Goal: Task Accomplishment & Management: Use online tool/utility

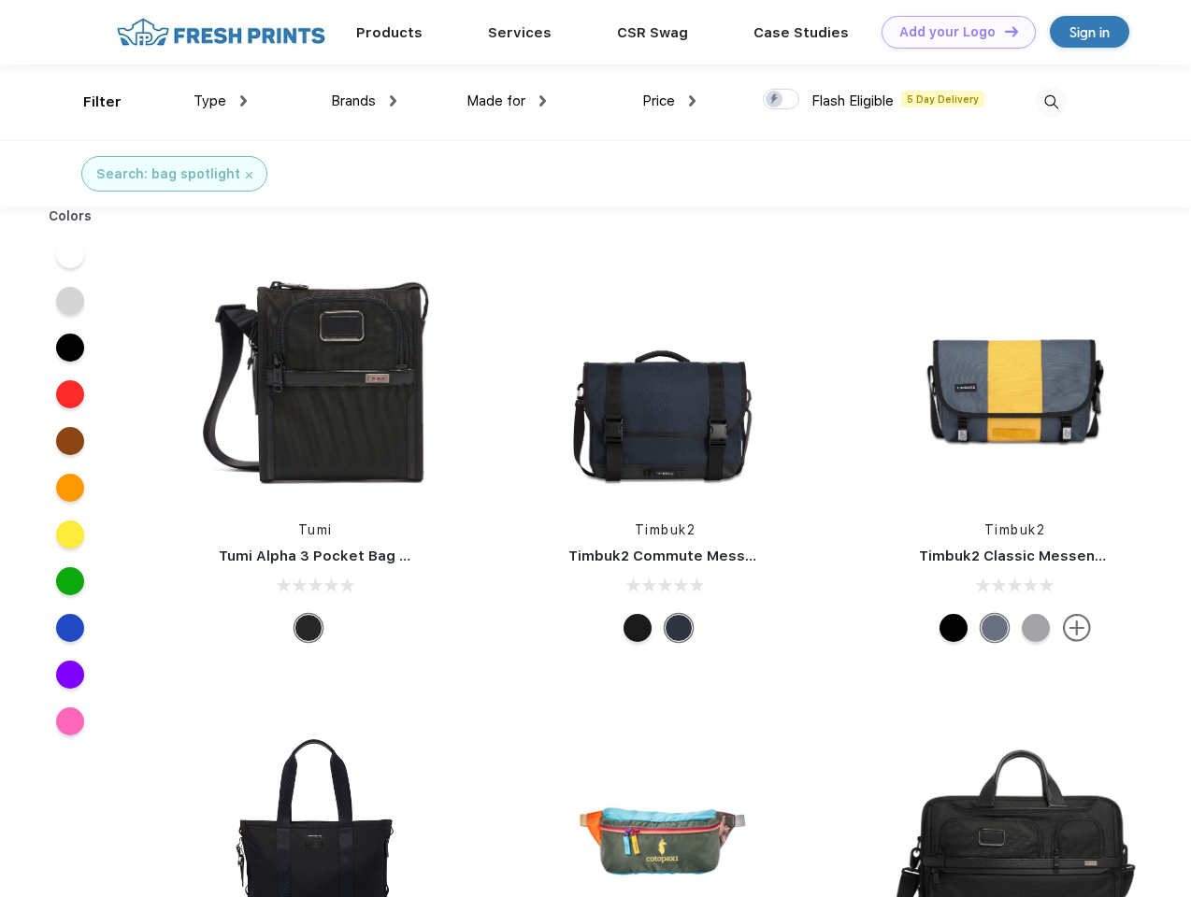
click at [951, 32] on link "Add your Logo Design Tool" at bounding box center [958, 32] width 154 height 33
click at [0, 0] on div "Design Tool" at bounding box center [0, 0] width 0 height 0
click at [1003, 31] on link "Add your Logo Design Tool" at bounding box center [958, 32] width 154 height 33
click at [90, 102] on div "Filter" at bounding box center [102, 102] width 38 height 21
click at [221, 101] on span "Type" at bounding box center [209, 101] width 33 height 17
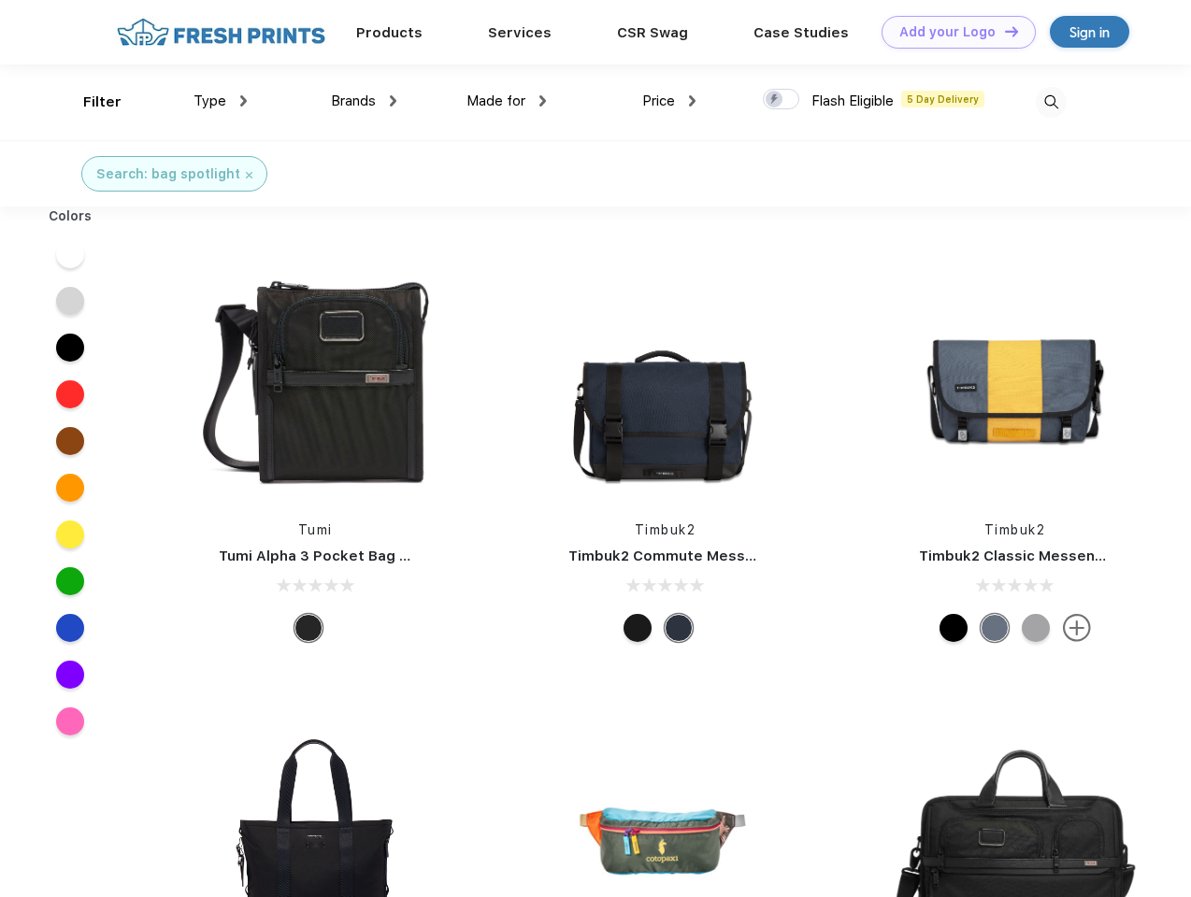
click at [364, 101] on span "Brands" at bounding box center [353, 101] width 45 height 17
click at [507, 101] on span "Made for" at bounding box center [495, 101] width 59 height 17
click at [669, 101] on span "Price" at bounding box center [658, 101] width 33 height 17
click at [781, 100] on div at bounding box center [781, 99] width 36 height 21
click at [775, 100] on input "checkbox" at bounding box center [769, 94] width 12 height 12
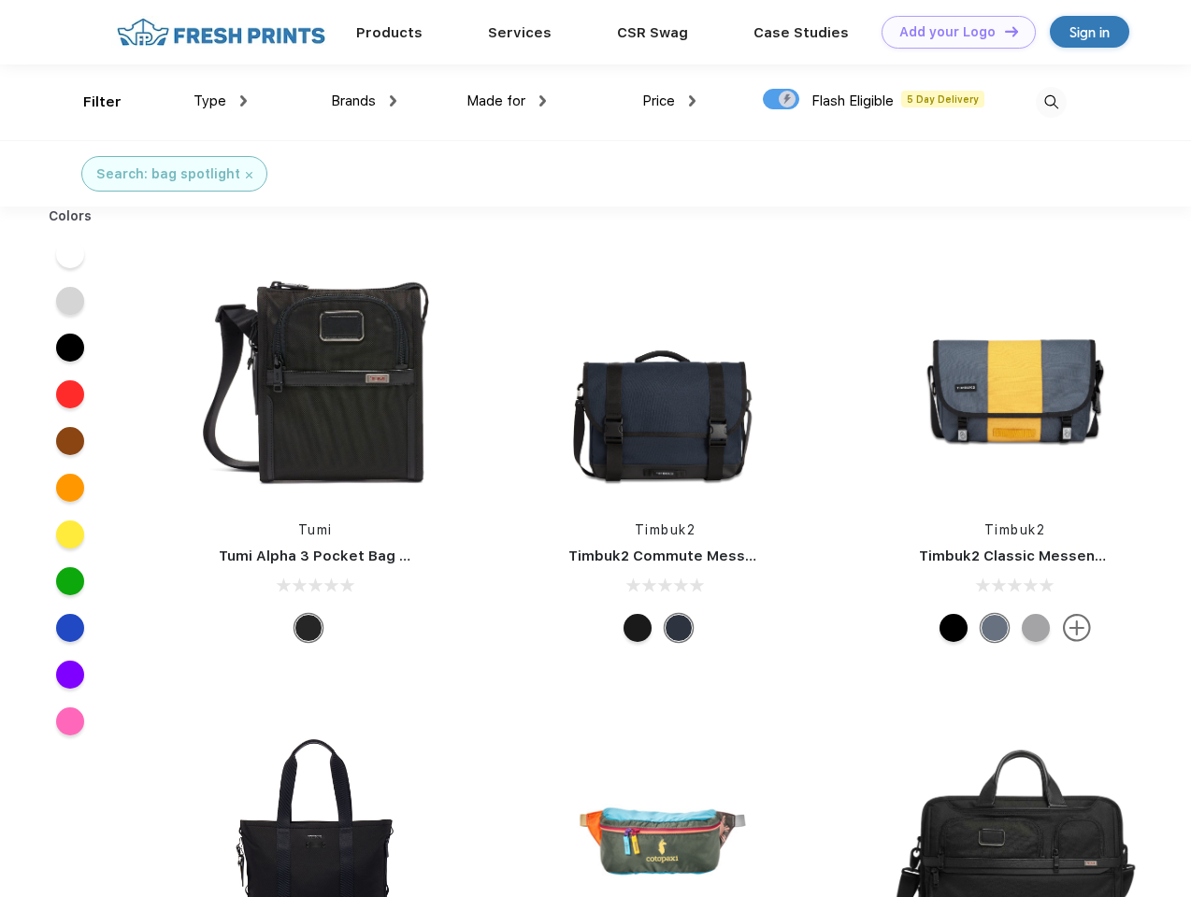
click at [1050, 102] on img at bounding box center [1050, 102] width 31 height 31
